Goal: Feedback & Contribution: Submit feedback/report problem

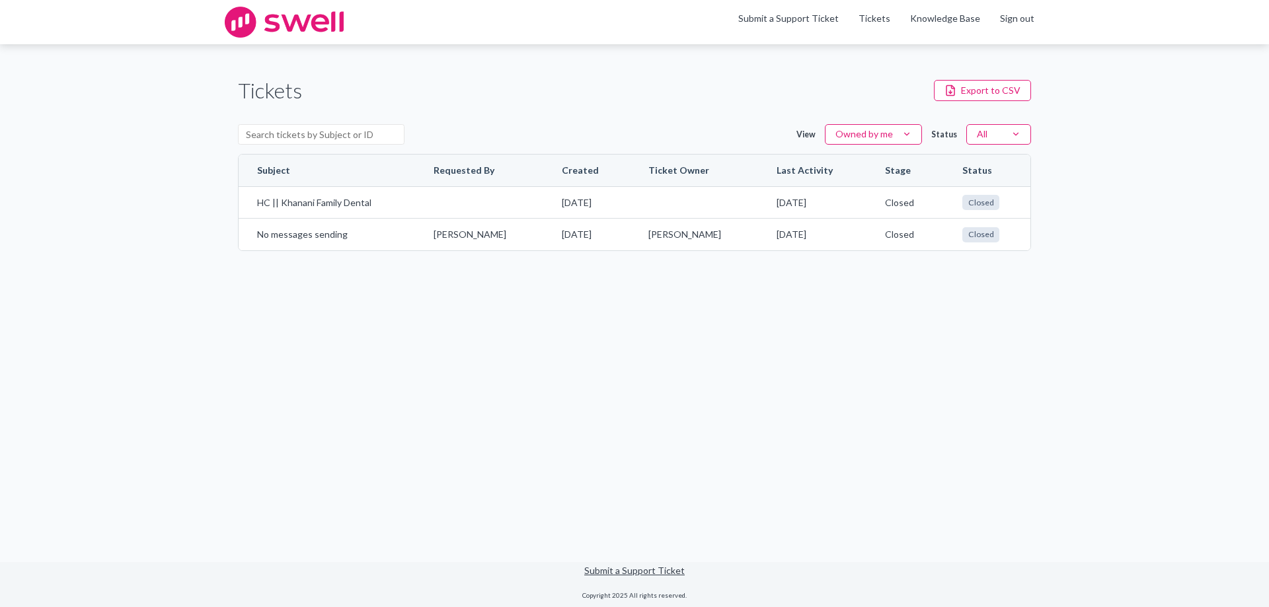
click at [727, 21] on div "Menu Submit a Support Ticket Tickets Knowledge Base Sign out" at bounding box center [634, 22] width 819 height 44
click at [811, 21] on link "Submit a Support Ticket" at bounding box center [788, 18] width 100 height 11
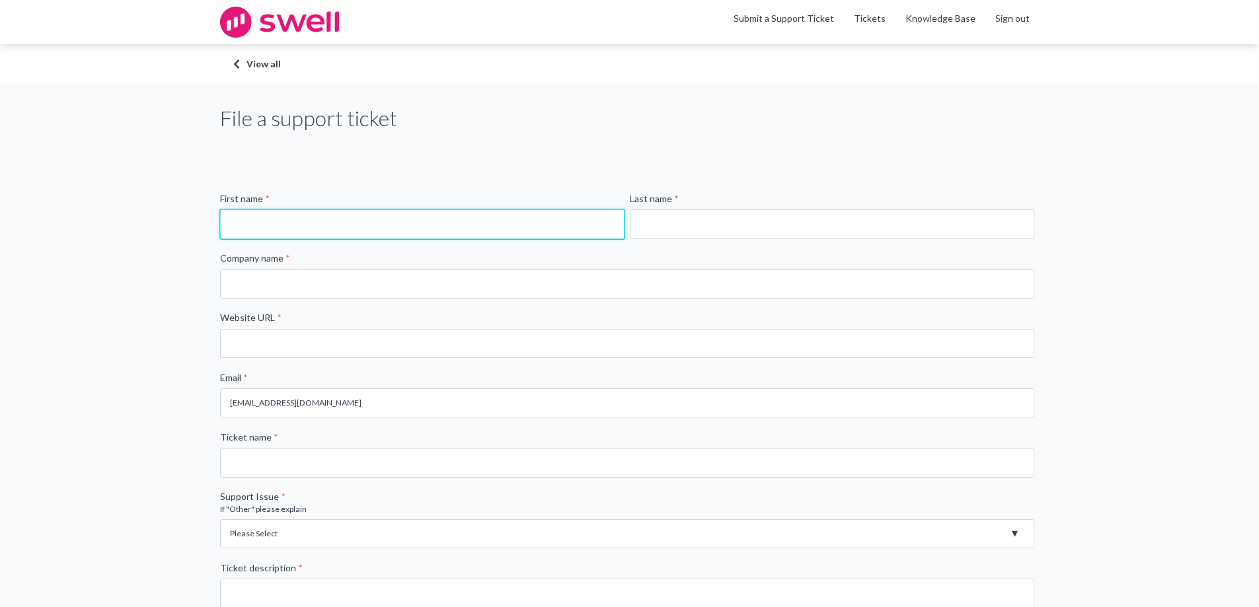
click at [281, 219] on input "First name *" at bounding box center [422, 223] width 404 height 29
type input "[PERSON_NAME]"
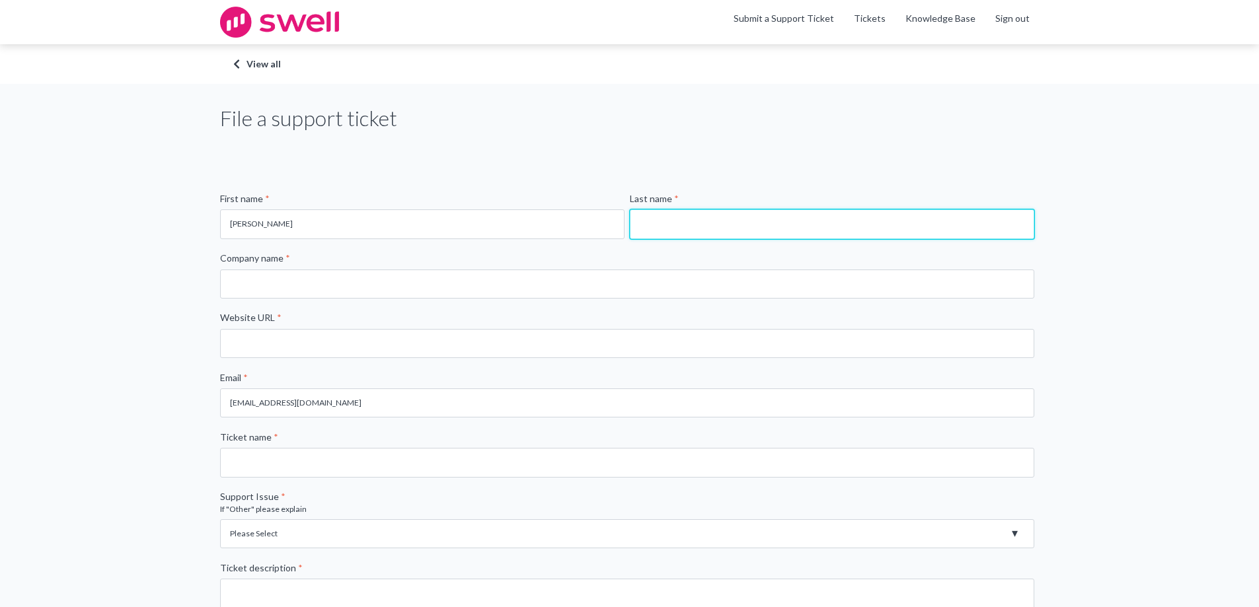
type input "Khanani"
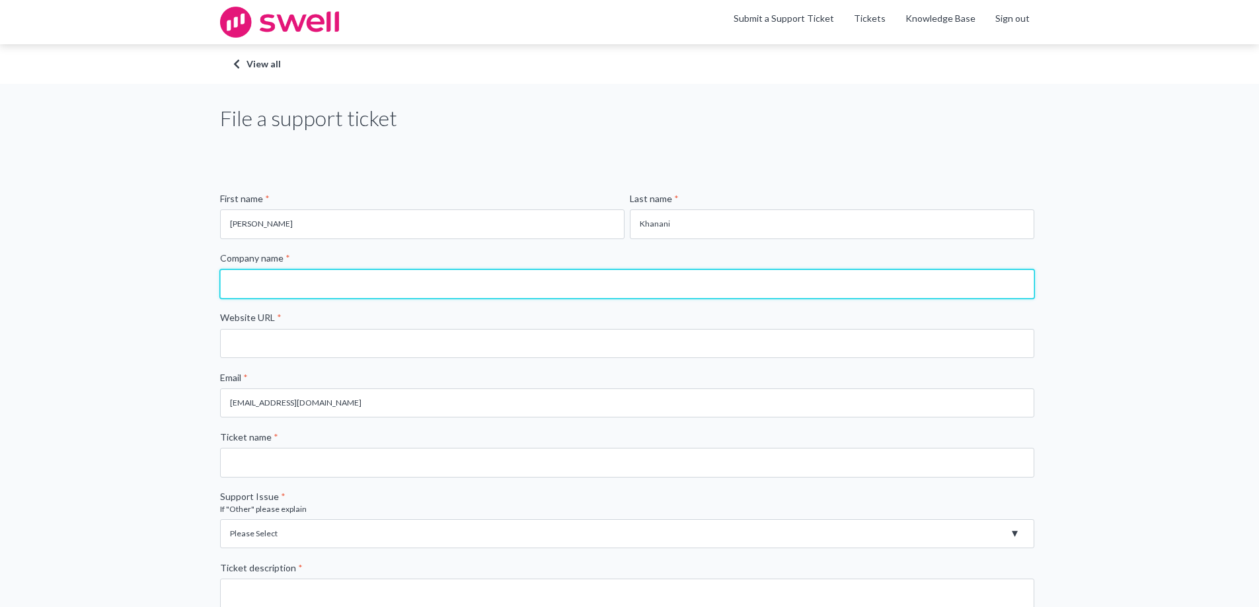
type input "Khanani Family Dental"
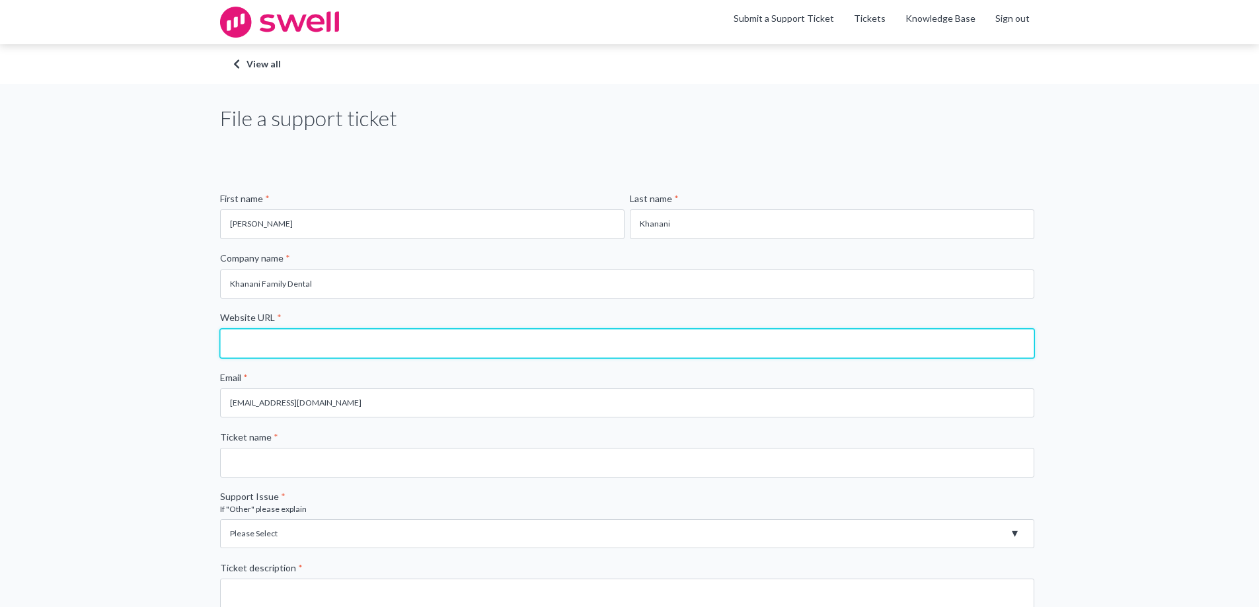
click at [335, 350] on input "Website URL *" at bounding box center [627, 343] width 814 height 29
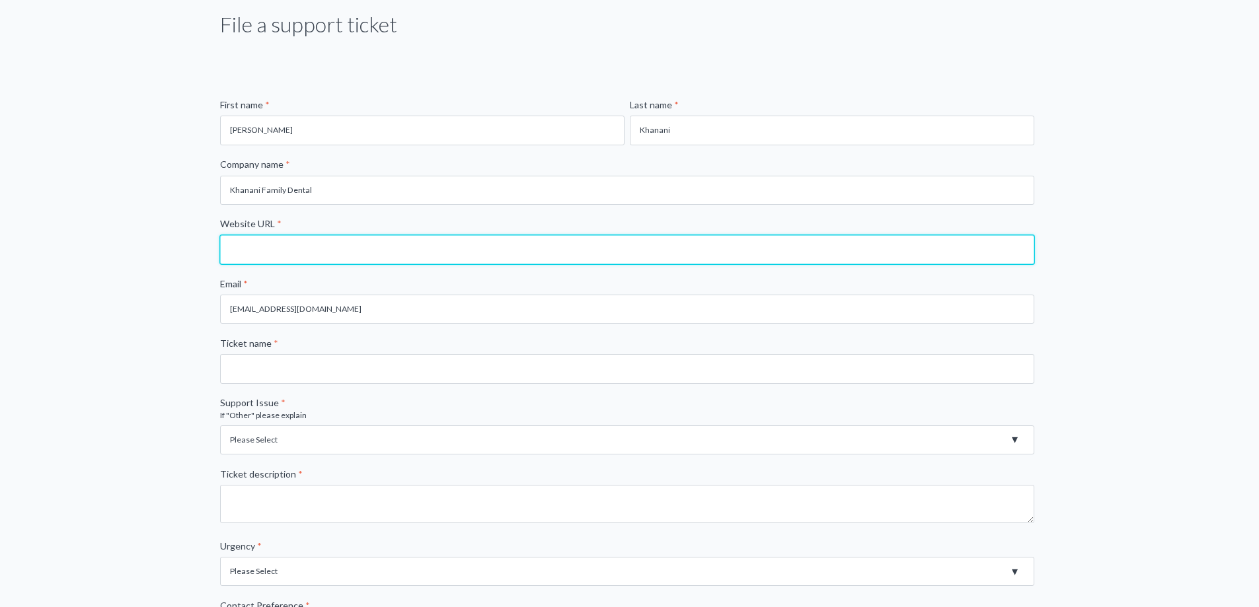
scroll to position [66, 0]
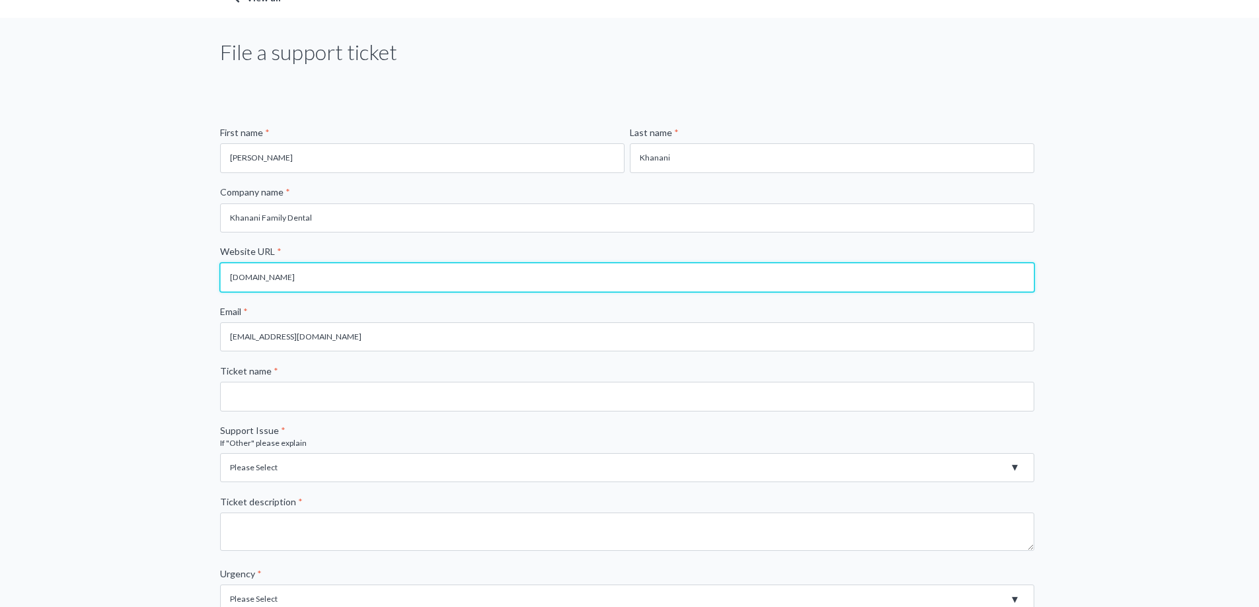
type input "[DOMAIN_NAME]"
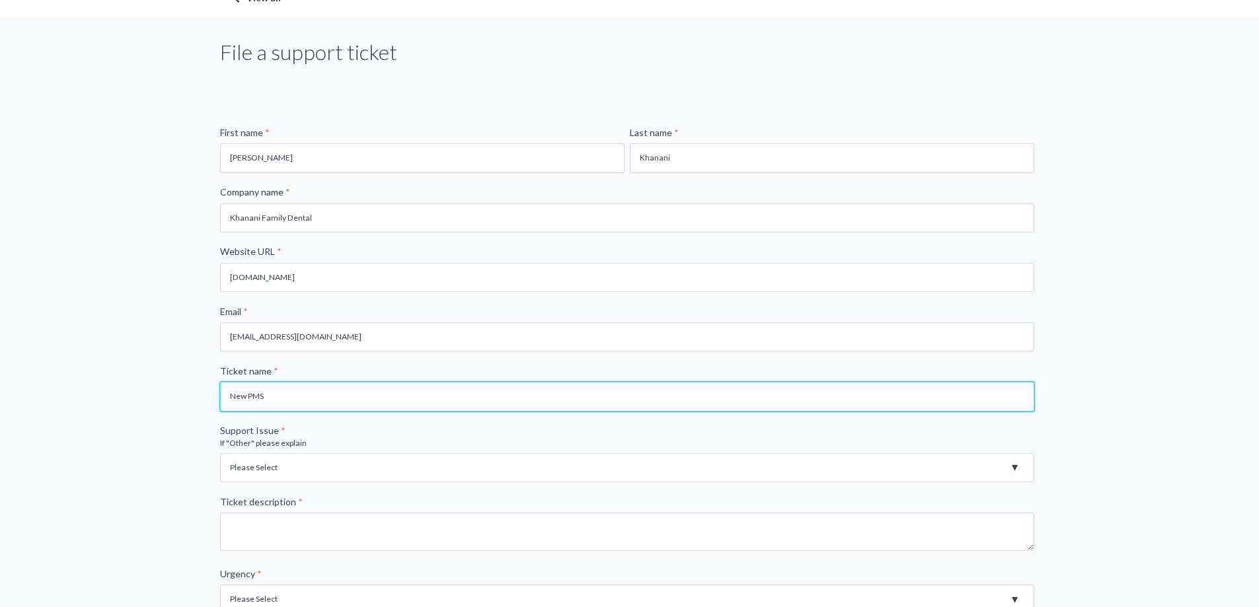
type input "New PMS"
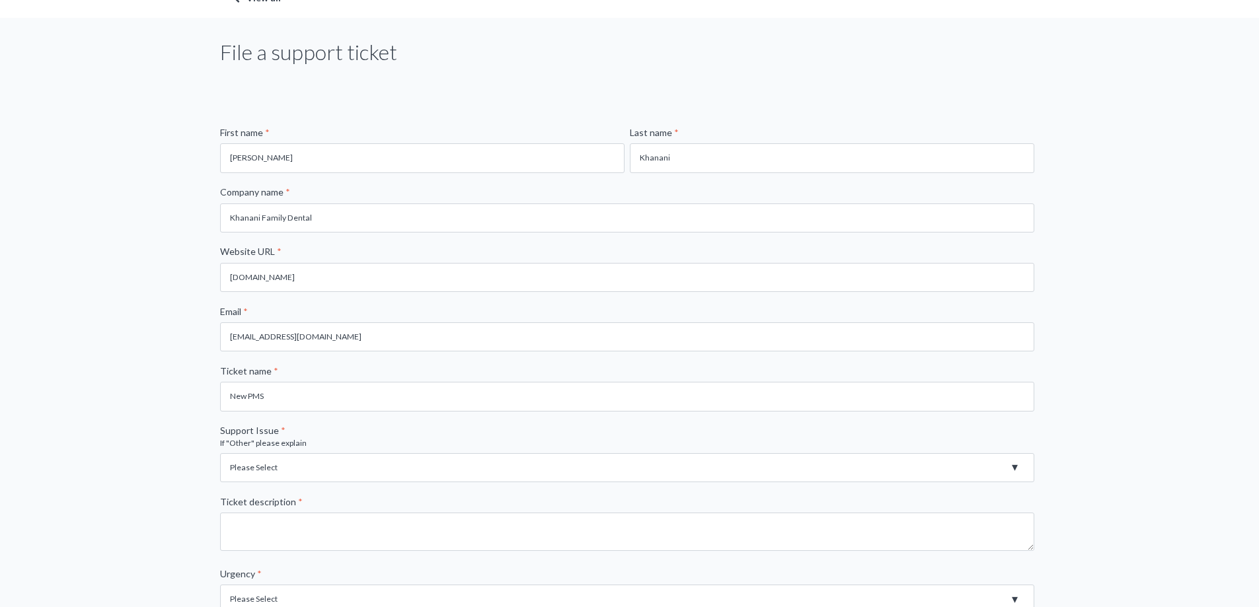
click at [279, 467] on select "Please Select Registration for Business Texting (TCR) Review Invites Not Sendin…" at bounding box center [627, 467] width 814 height 29
select select "Review Invites Not Sending"
click at [220, 453] on select "Please Select Registration for Business Texting (TCR) Review Invites Not Sendin…" at bounding box center [627, 467] width 814 height 29
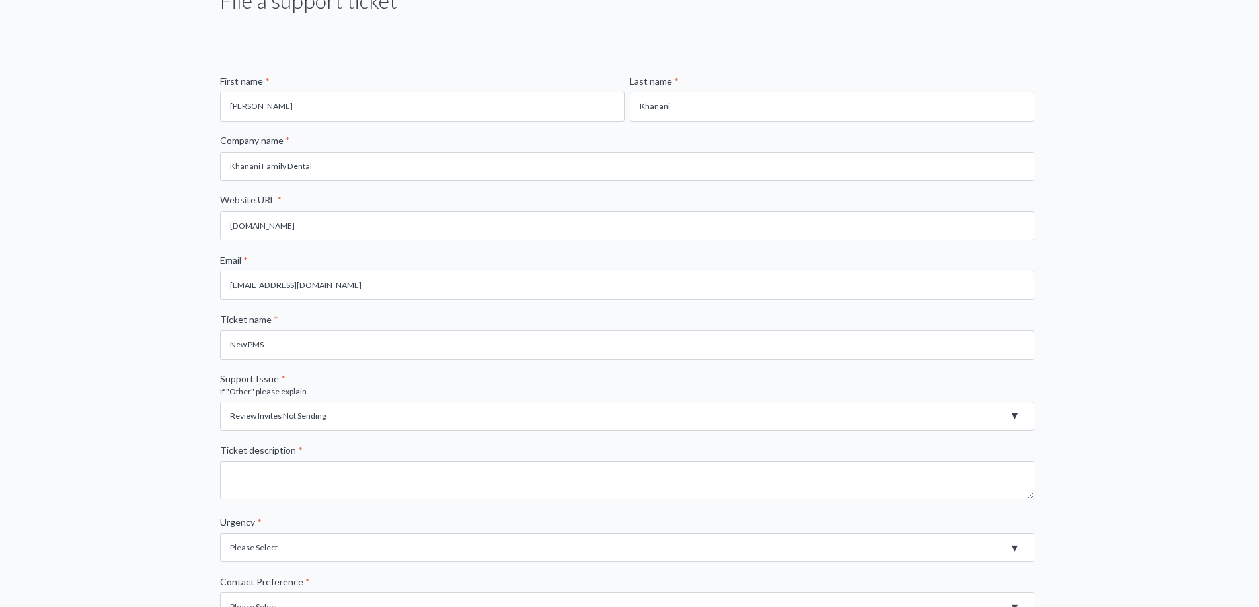
scroll to position [198, 0]
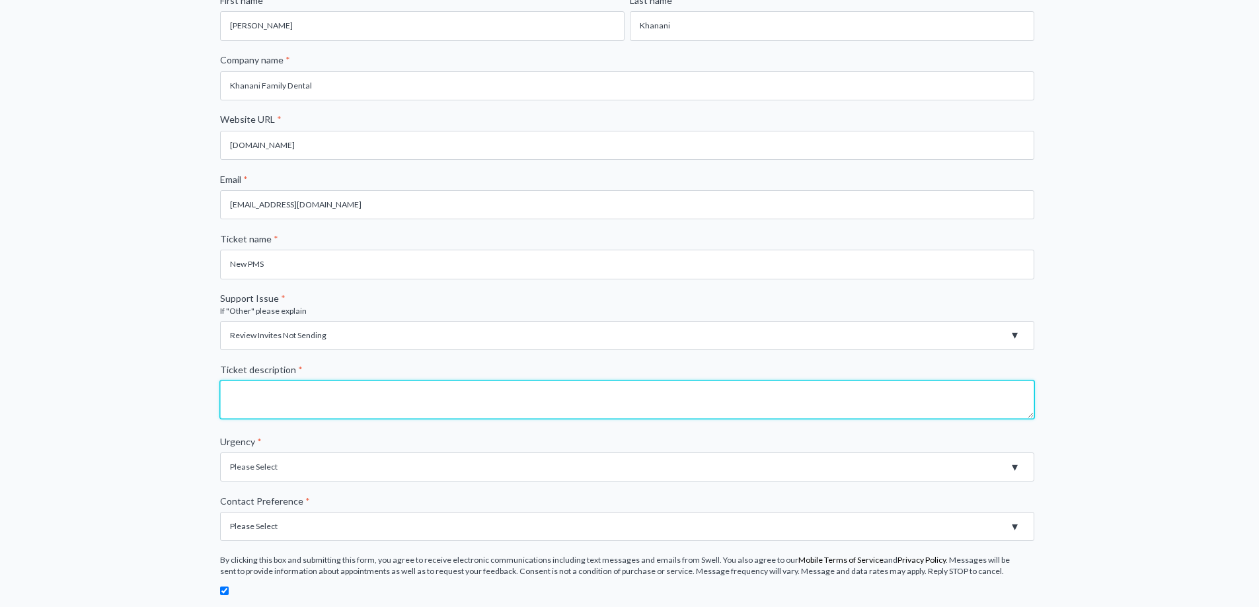
click at [336, 409] on textarea "Ticket description *" at bounding box center [627, 400] width 814 height 38
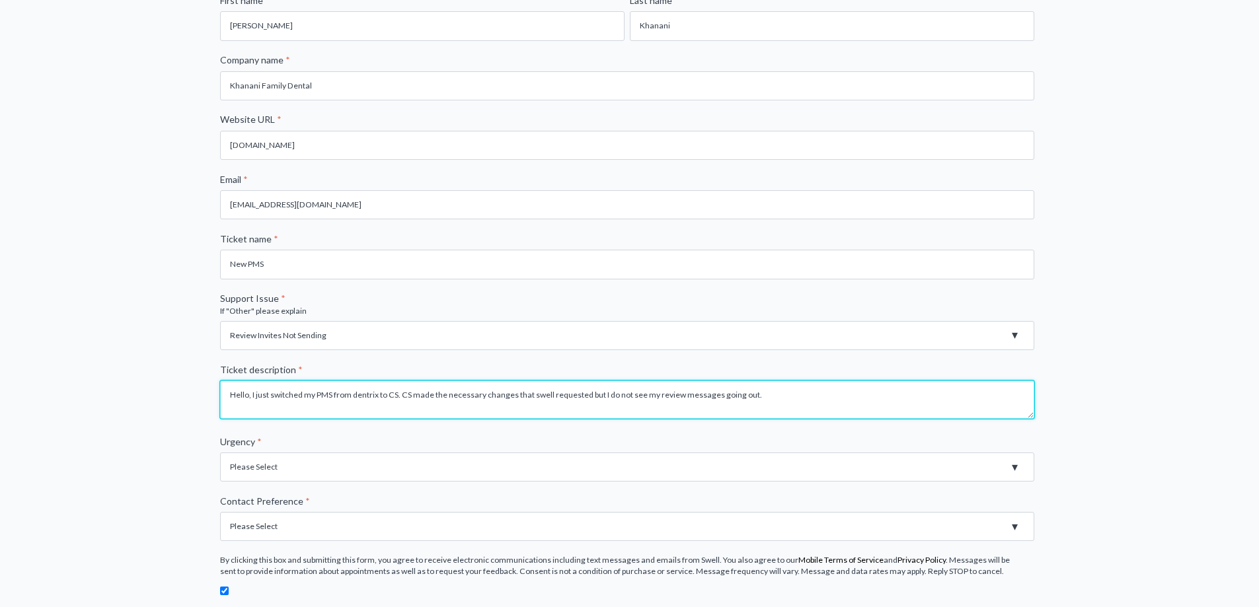
type textarea "Hello, I just switched my PMS from dentrix to CS. CS made the necessary changes…"
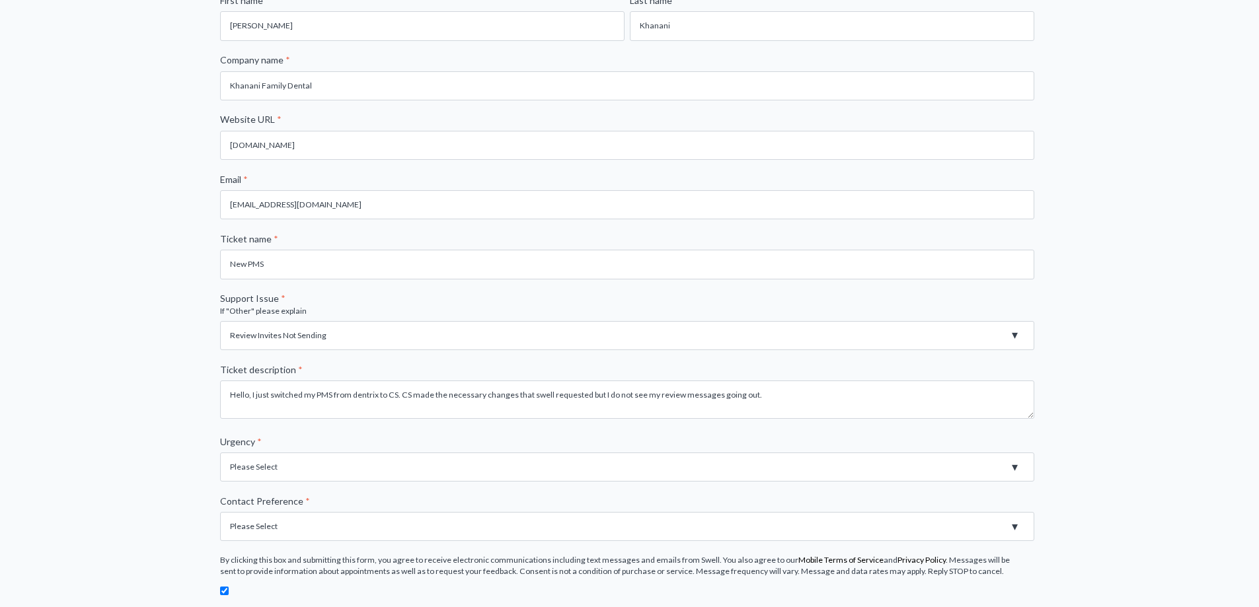
click at [292, 466] on select "Please Select High - Outage - Issue is critically impacting or preventing use o…" at bounding box center [627, 467] width 814 height 29
select select "High - Outage - Issue is critically impacting or preventing use of essential pr…"
click at [220, 453] on select "Please Select High - Outage - Issue is critically impacting or preventing use o…" at bounding box center [627, 467] width 814 height 29
click at [305, 525] on select "Please Select Email Phone" at bounding box center [627, 526] width 814 height 29
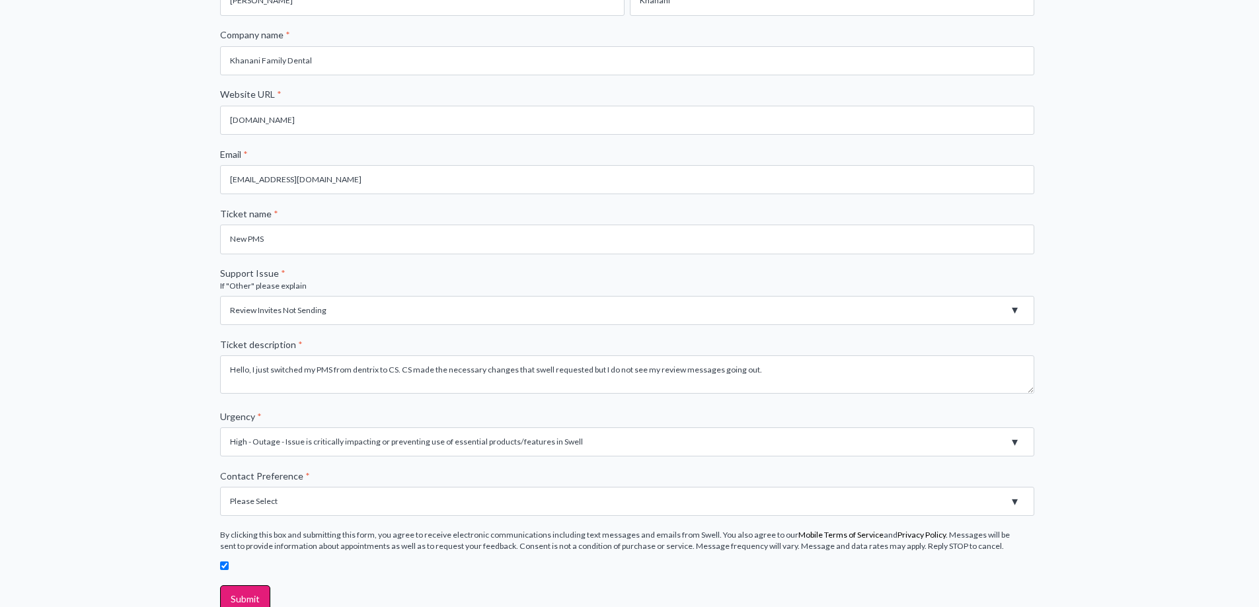
scroll to position [264, 0]
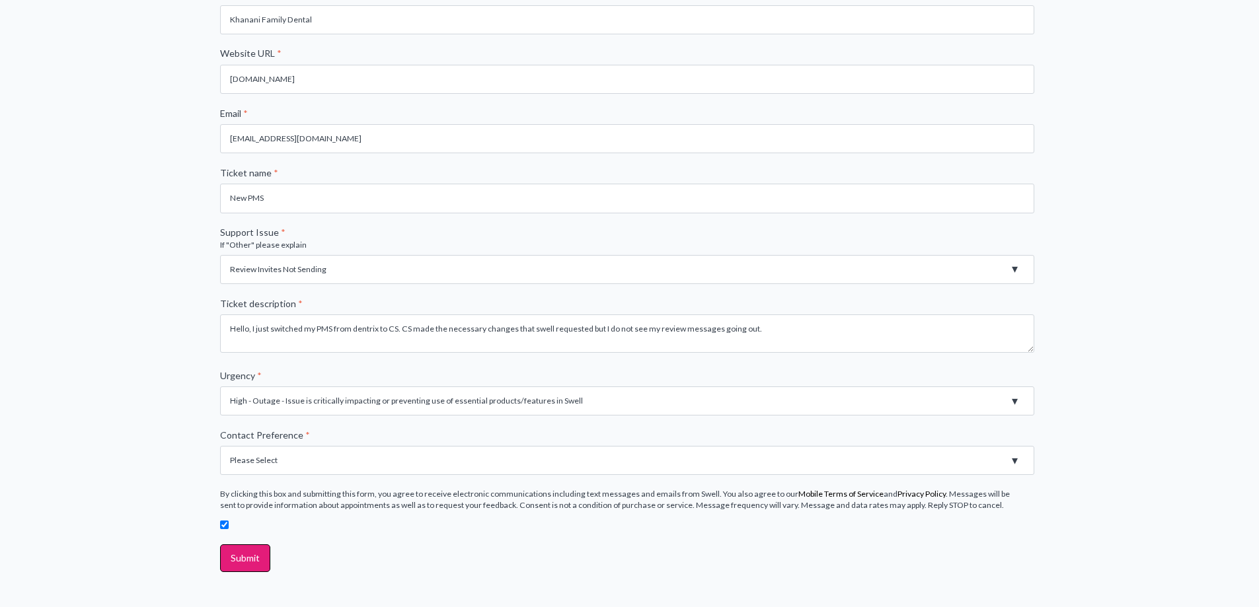
click at [285, 463] on select "Please Select Email Phone" at bounding box center [627, 460] width 814 height 29
select select "Phone"
click at [220, 446] on select "Please Select Email Phone" at bounding box center [627, 460] width 814 height 29
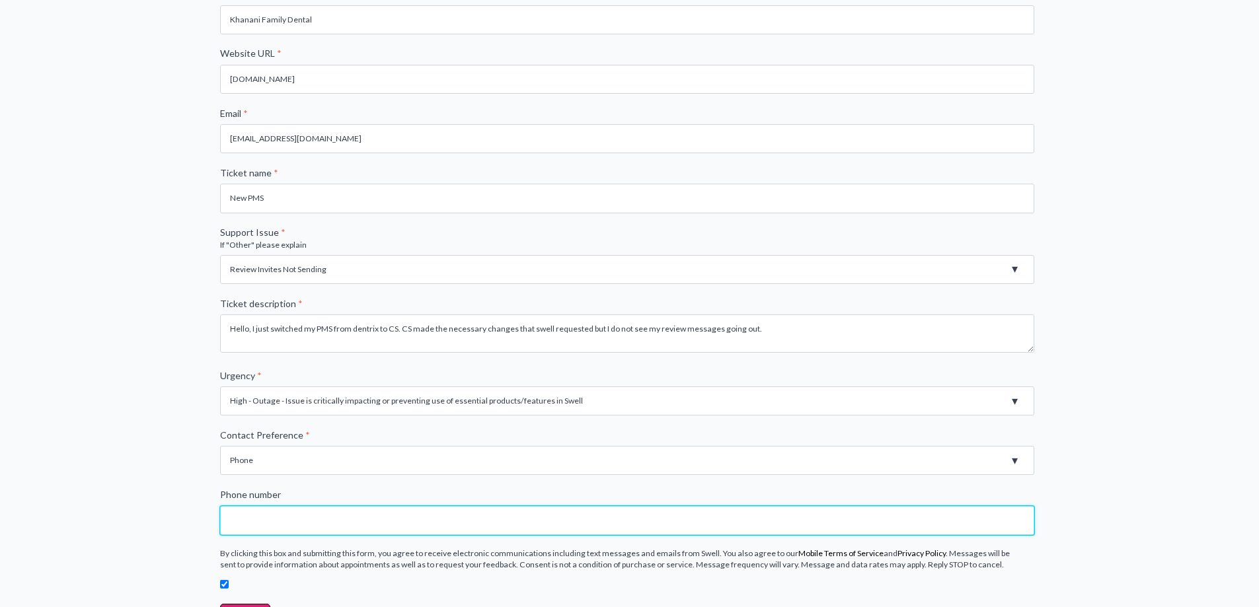
drag, startPoint x: 285, startPoint y: 474, endPoint x: 267, endPoint y: 519, distance: 48.3
click at [267, 519] on input "Phone number" at bounding box center [627, 520] width 814 height 29
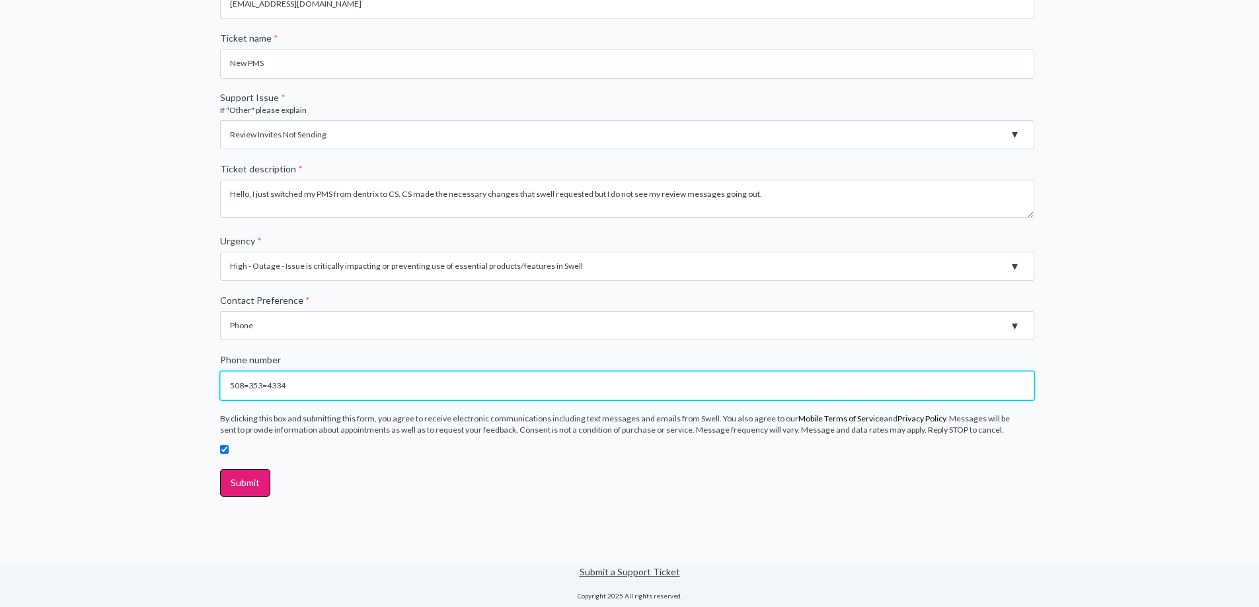
scroll to position [400, 0]
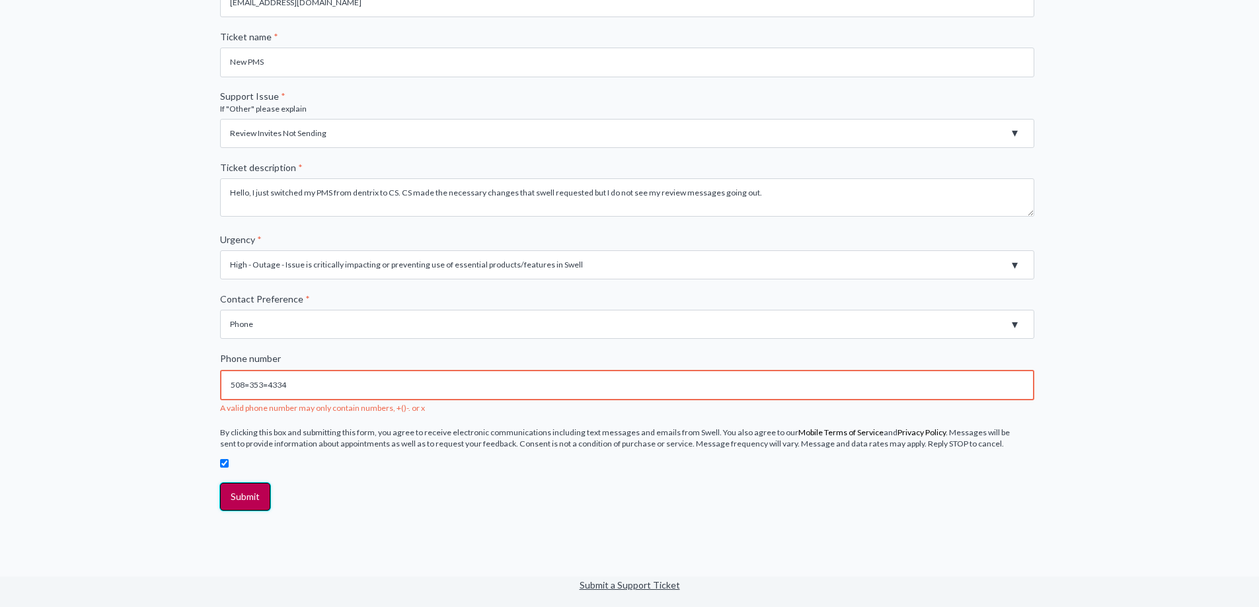
click at [246, 492] on input "Submit" at bounding box center [245, 497] width 50 height 28
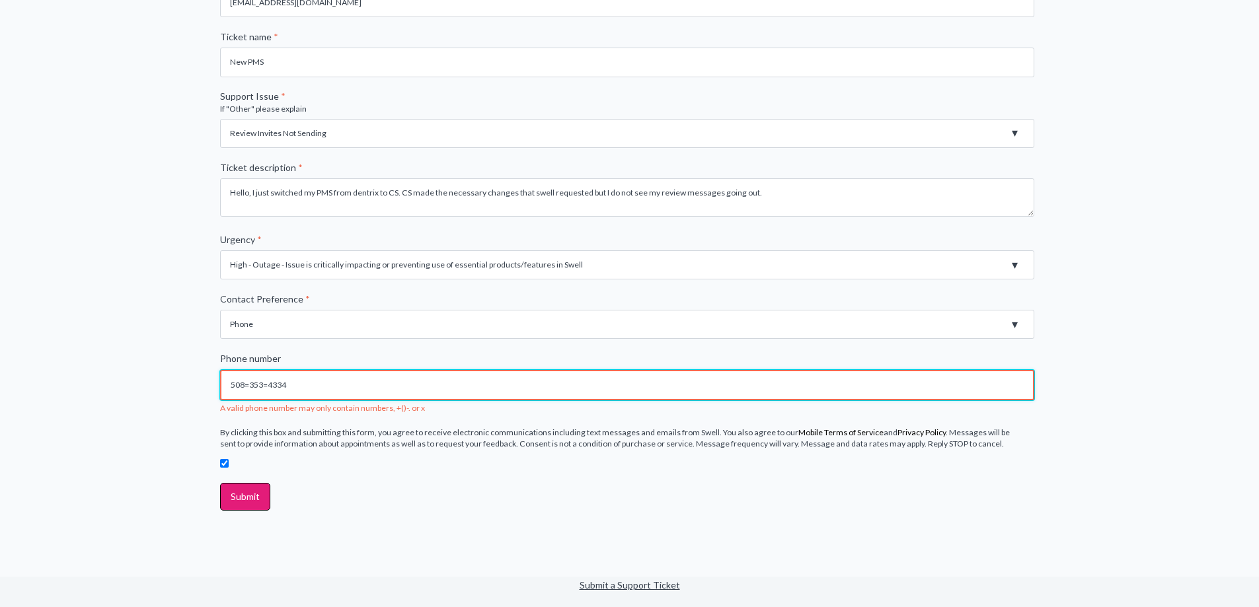
click at [235, 383] on input "508=353=4334" at bounding box center [627, 385] width 814 height 30
click at [334, 379] on input "508=353=4334" at bounding box center [627, 385] width 814 height 30
drag, startPoint x: 334, startPoint y: 379, endPoint x: 147, endPoint y: 379, distance: 187.6
click at [147, 379] on div "File a support ticket First name * [PERSON_NAME] Last name * [PERSON_NAME] Comp…" at bounding box center [629, 130] width 1259 height 893
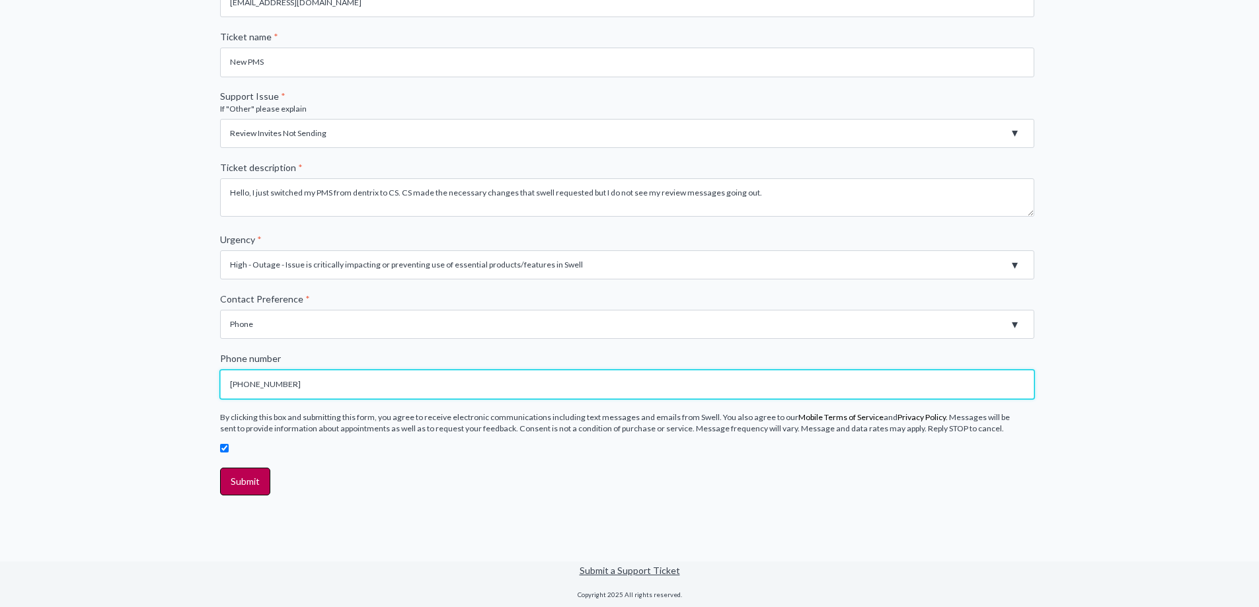
type input "[PHONE_NUMBER]"
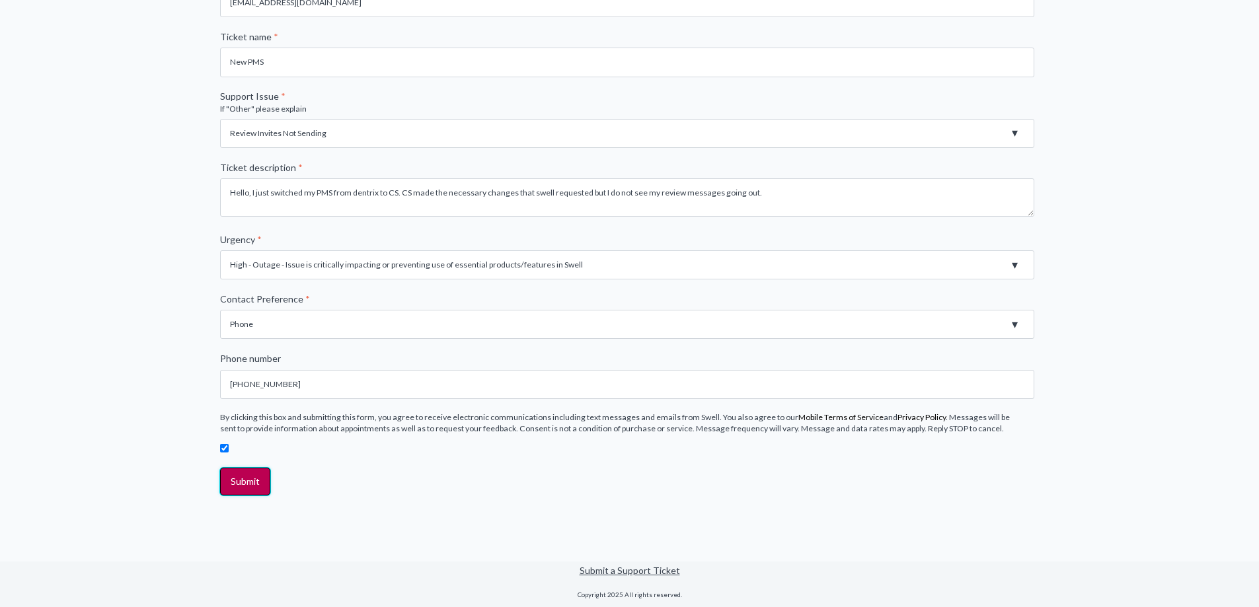
click at [235, 480] on input "Submit" at bounding box center [245, 482] width 50 height 28
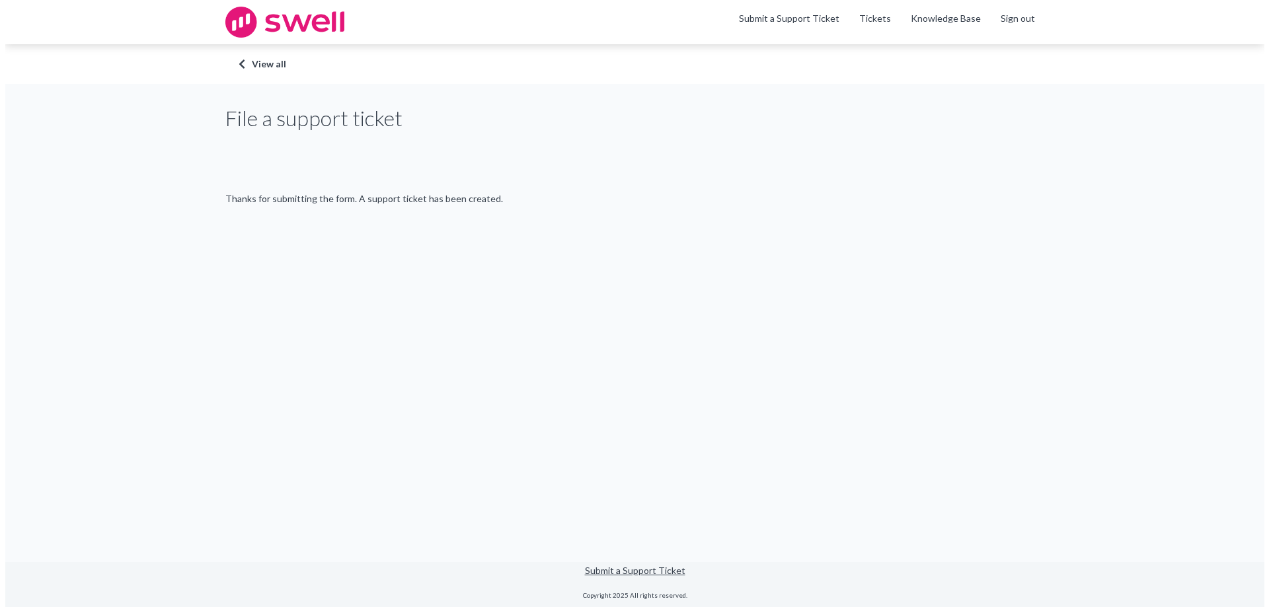
scroll to position [0, 0]
